Goal: Task Accomplishment & Management: Complete application form

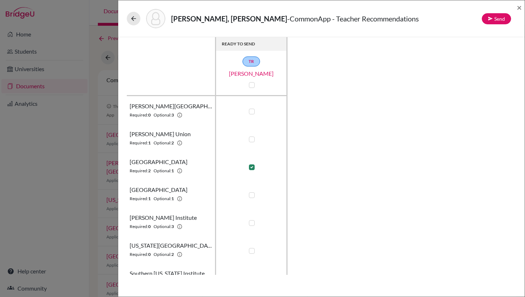
click at [134, 15] on icon at bounding box center [133, 18] width 7 height 7
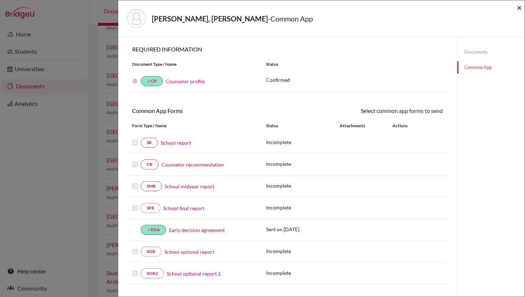
click at [519, 7] on span "×" at bounding box center [519, 7] width 5 height 10
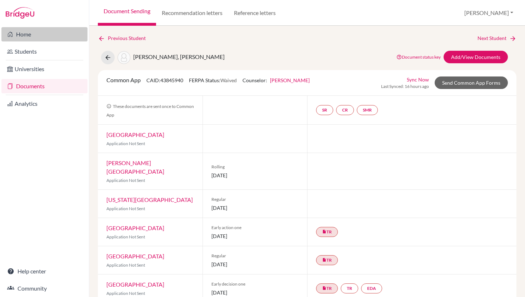
click at [19, 34] on link "Home" at bounding box center [44, 34] width 86 height 14
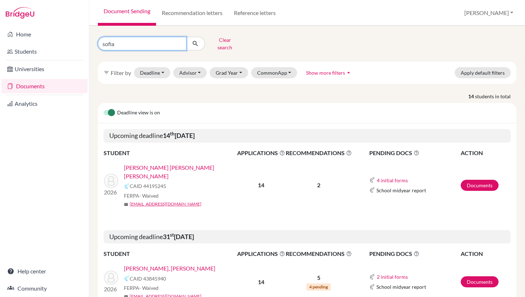
drag, startPoint x: 119, startPoint y: 40, endPoint x: 100, endPoint y: 39, distance: 19.3
click at [100, 39] on input "sofia" at bounding box center [142, 44] width 89 height 14
type input "ortiz"
click button "submit" at bounding box center [195, 44] width 19 height 14
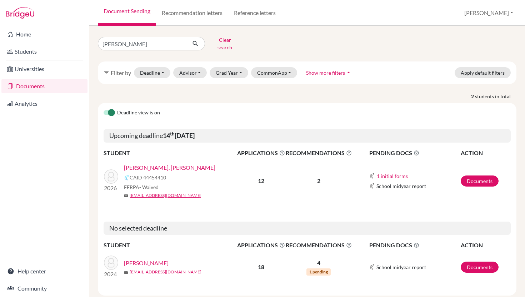
click at [157, 164] on link "Ortiz Stoessel, Sebastian Jose" at bounding box center [169, 167] width 91 height 9
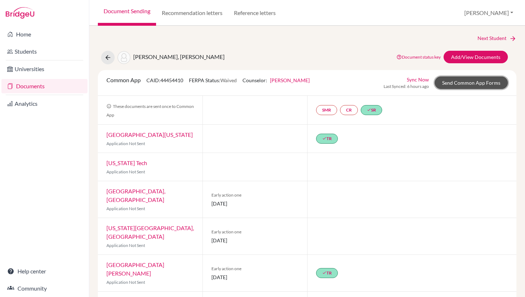
click at [474, 82] on link "Send Common App Forms" at bounding box center [471, 82] width 73 height 13
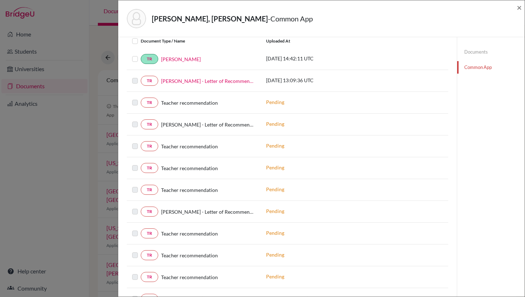
scroll to position [277, 0]
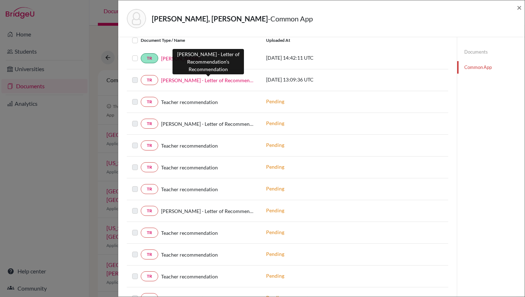
click at [195, 82] on link "Sebastian Ortiz - Letter of Recommendation" at bounding box center [208, 80] width 94 height 8
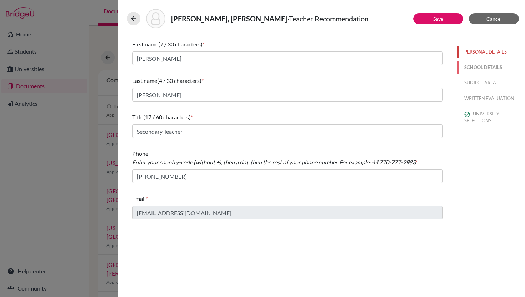
click at [479, 69] on button "SCHOOL DETAILS" at bounding box center [491, 67] width 68 height 13
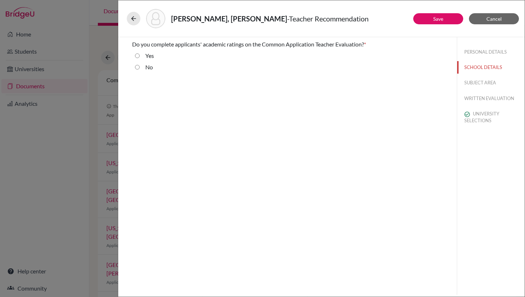
click at [137, 68] on input "No" at bounding box center [137, 67] width 5 height 9
radio input "true"
click at [478, 81] on button "SUBJECT AREA" at bounding box center [491, 82] width 68 height 13
select select "5"
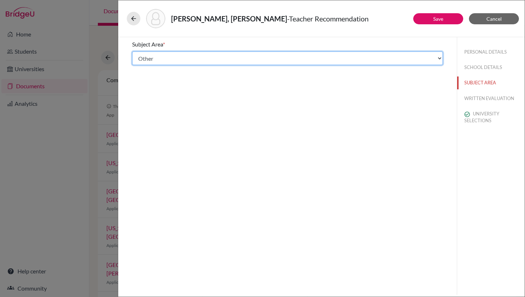
click at [296, 63] on select "Select... Math English Science World Language Social Studies Other Computer Sci…" at bounding box center [287, 58] width 311 height 14
click at [132, 51] on select "Select... Math English Science World Language Social Studies Other Computer Sci…" at bounding box center [287, 58] width 311 height 14
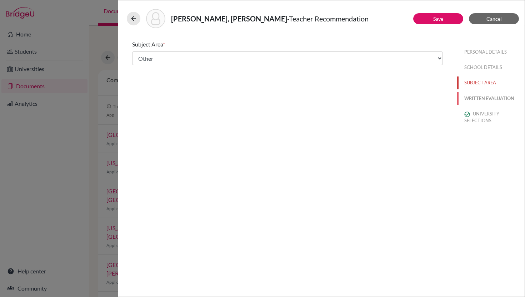
click at [494, 96] on button "WRITTEN EVALUATION" at bounding box center [491, 98] width 68 height 13
